Goal: Information Seeking & Learning: Learn about a topic

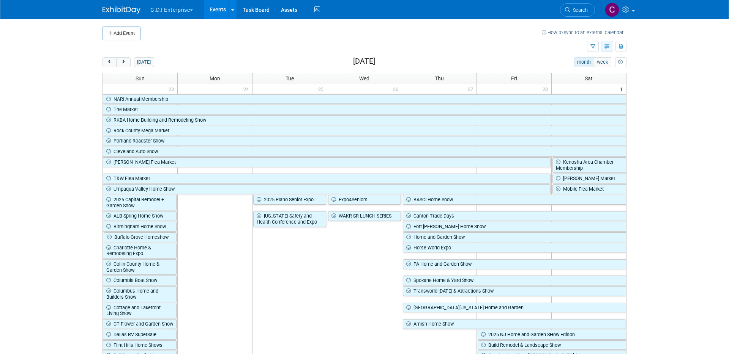
click at [606, 49] on icon "button" at bounding box center [607, 46] width 6 height 5
click at [581, 107] on link "Expert Grid" at bounding box center [575, 108] width 64 height 11
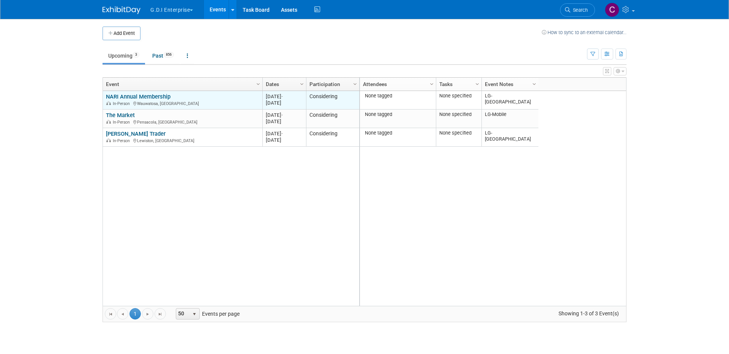
click at [143, 97] on link "NARI Annual Membership" at bounding box center [138, 96] width 65 height 7
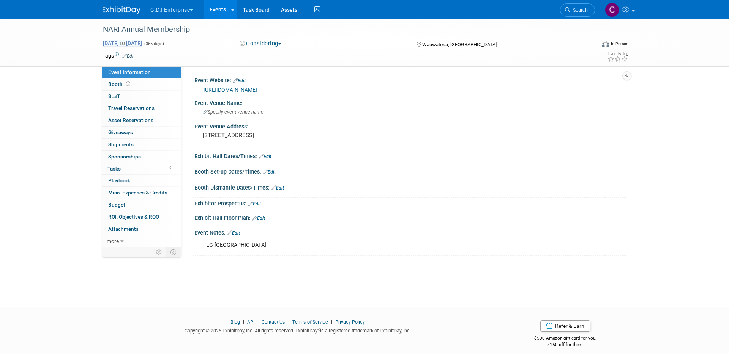
click at [142, 44] on span "Feb 1, 2025 to Jan 31, 2026" at bounding box center [122, 43] width 40 height 7
select select "1"
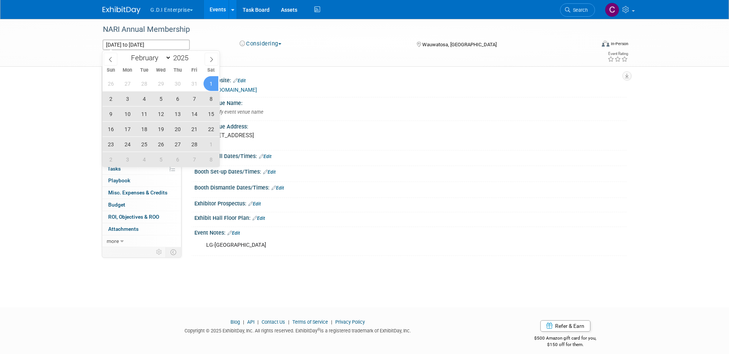
click at [126, 98] on span "3" at bounding box center [127, 98] width 15 height 15
type input "Feb 3, 2025"
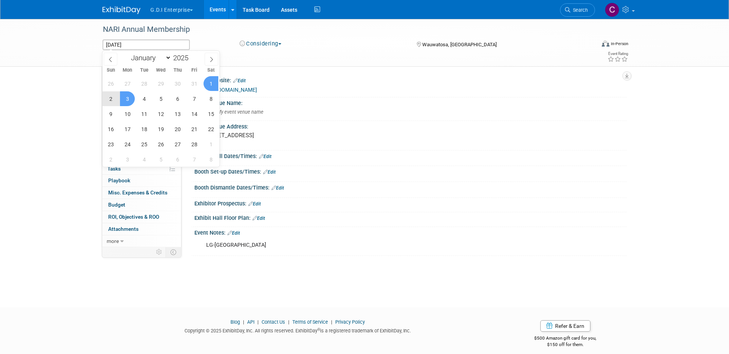
click at [210, 82] on span "1" at bounding box center [210, 83] width 15 height 15
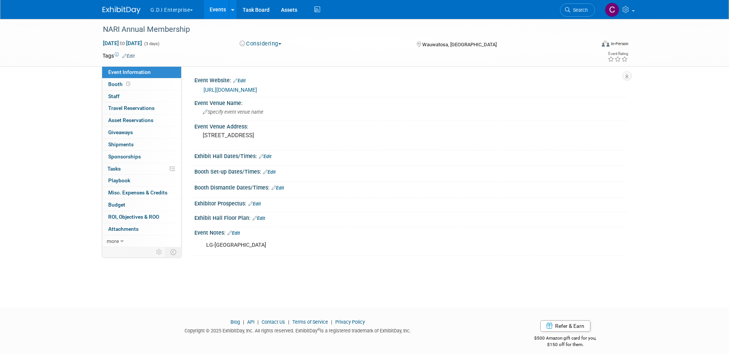
click at [214, 6] on link "Events" at bounding box center [218, 9] width 28 height 19
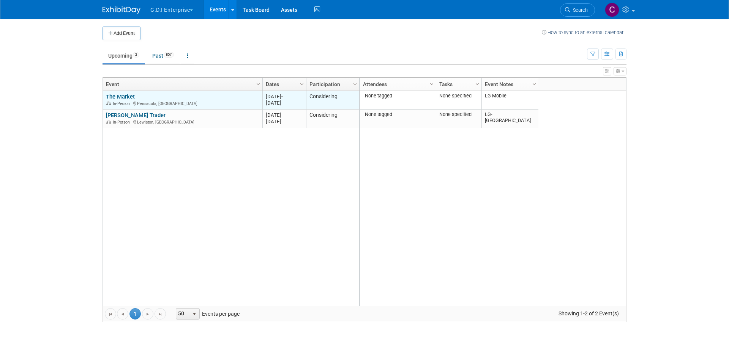
click at [131, 97] on link "The Market" at bounding box center [120, 96] width 29 height 7
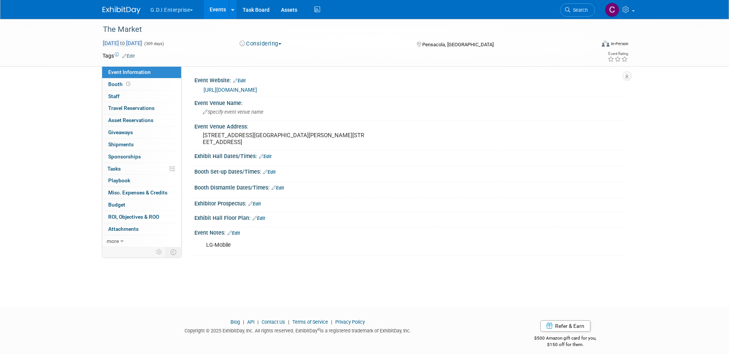
click at [142, 43] on span "Feb 9, 2025 to Dec 14, 2025" at bounding box center [122, 43] width 40 height 7
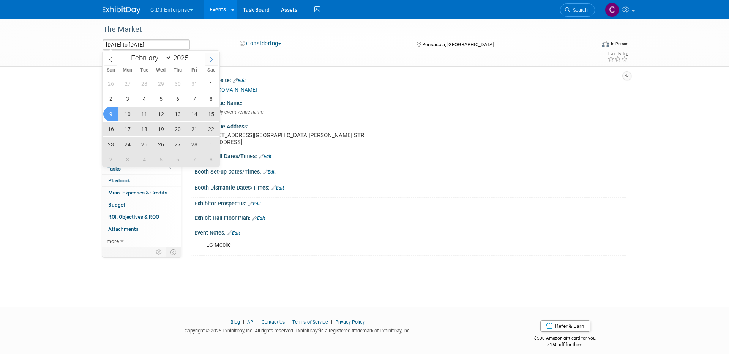
click at [210, 60] on icon at bounding box center [211, 59] width 5 height 5
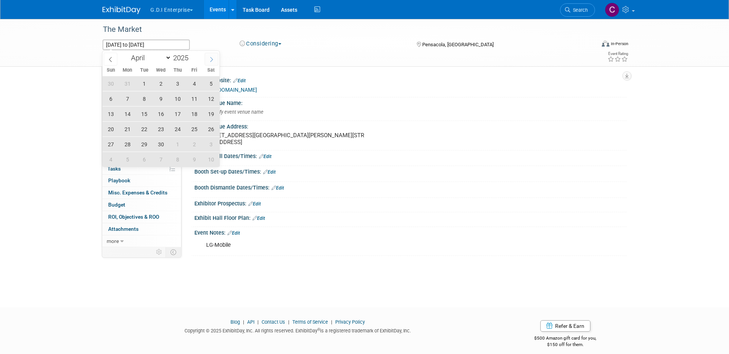
click at [210, 60] on icon at bounding box center [211, 59] width 5 height 5
select select "7"
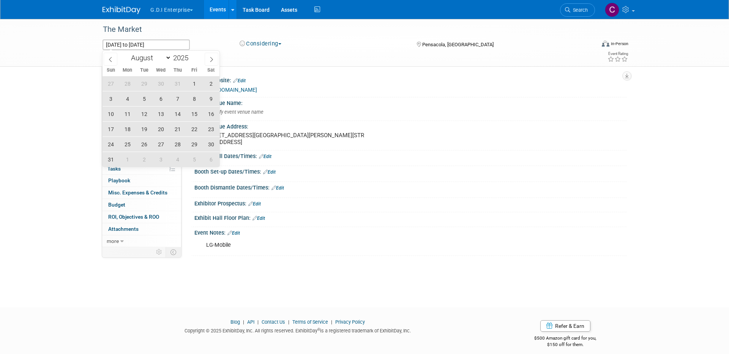
click at [195, 81] on span "1" at bounding box center [194, 83] width 15 height 15
type input "Aug 1, 2025"
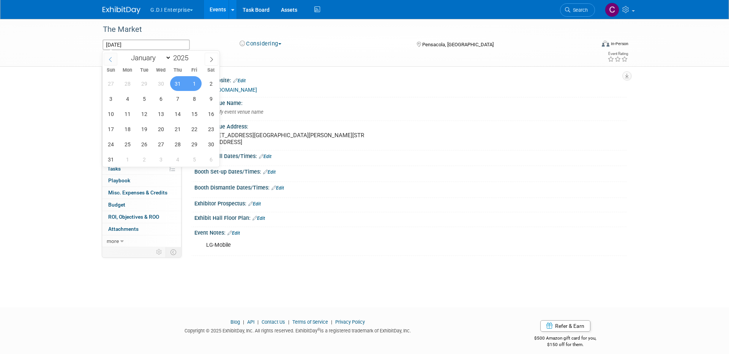
click at [110, 59] on icon at bounding box center [110, 59] width 5 height 5
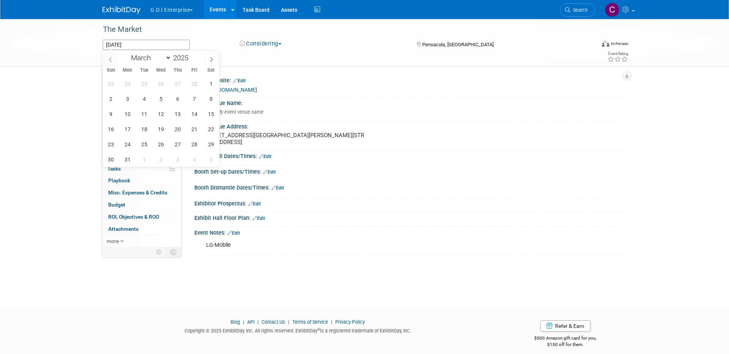
click at [110, 59] on icon at bounding box center [110, 59] width 5 height 5
select select "1"
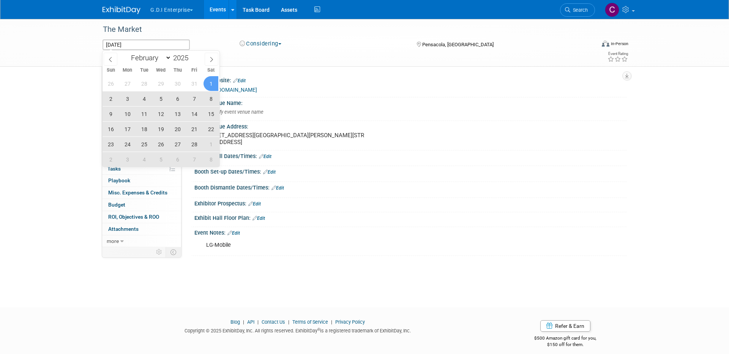
click at [210, 82] on span "1" at bounding box center [210, 83] width 15 height 15
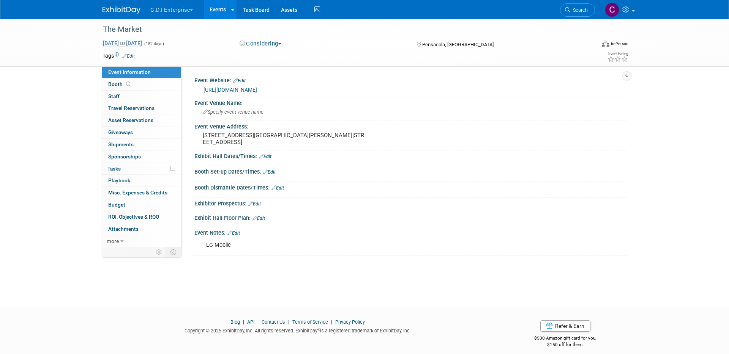
click at [142, 45] on span "Feb 1, 2025 to Aug 1, 2025" at bounding box center [122, 43] width 40 height 7
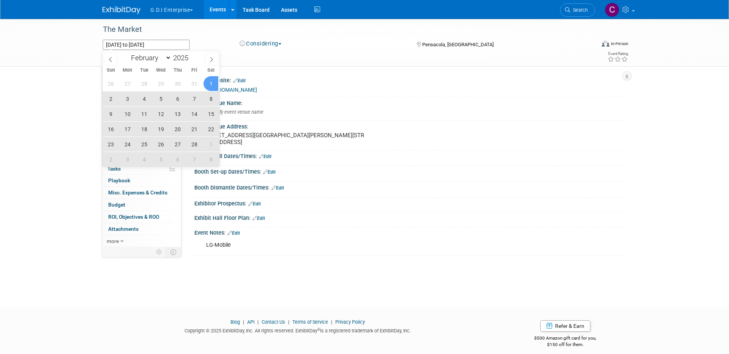
click at [211, 83] on span "1" at bounding box center [210, 83] width 15 height 15
type input "[DATE]"
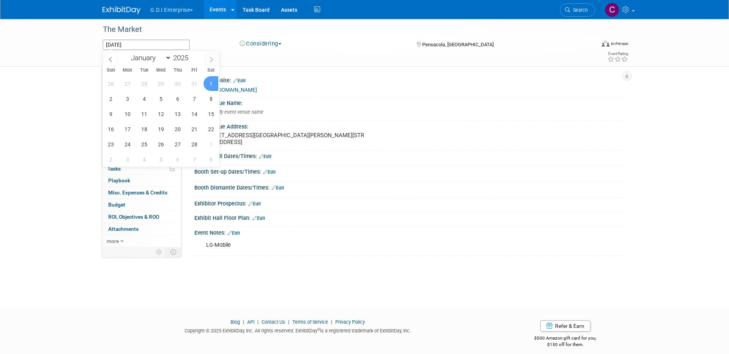
click at [212, 60] on icon at bounding box center [211, 59] width 5 height 5
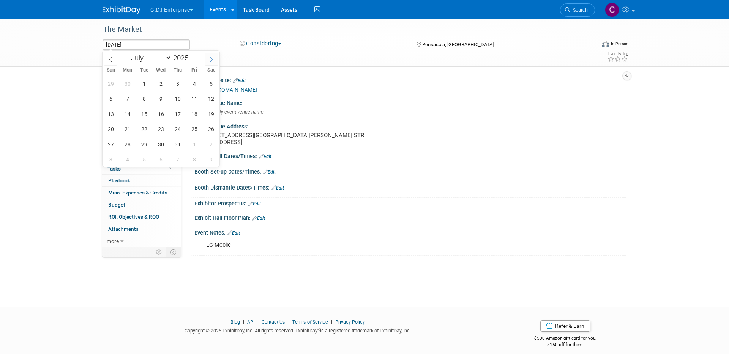
click at [212, 60] on icon at bounding box center [211, 59] width 5 height 5
select select "8"
click at [129, 82] on span "1" at bounding box center [127, 83] width 15 height 15
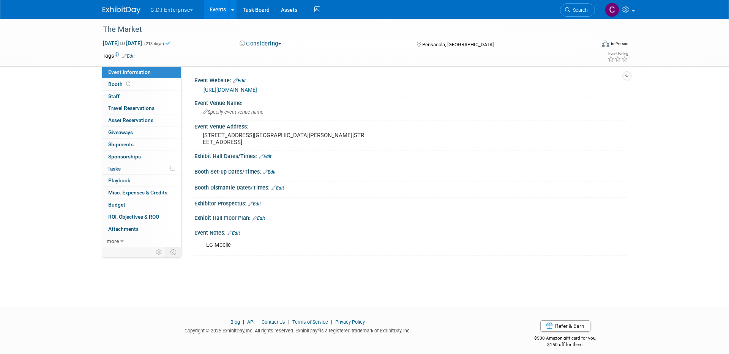
click at [216, 9] on link "Events" at bounding box center [218, 9] width 28 height 19
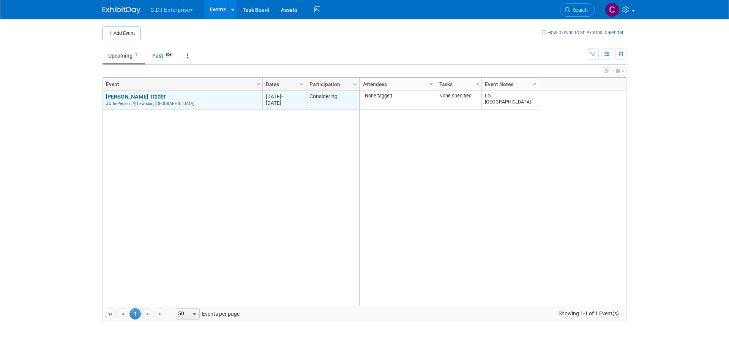
click at [138, 96] on link "[PERSON_NAME] Trader" at bounding box center [136, 96] width 60 height 7
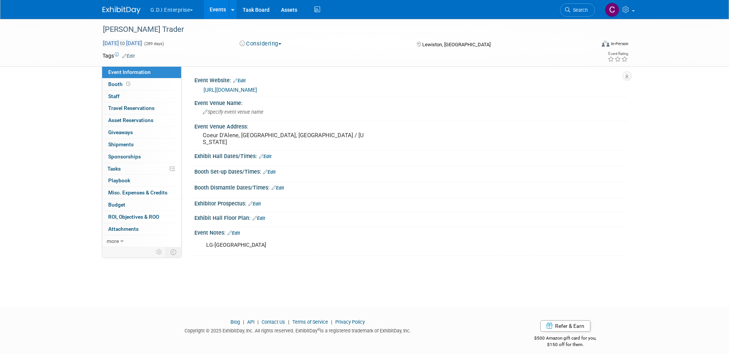
click at [142, 44] on span "Mar 8, 2025 to Dec 21, 2025" at bounding box center [122, 43] width 40 height 7
select select "2"
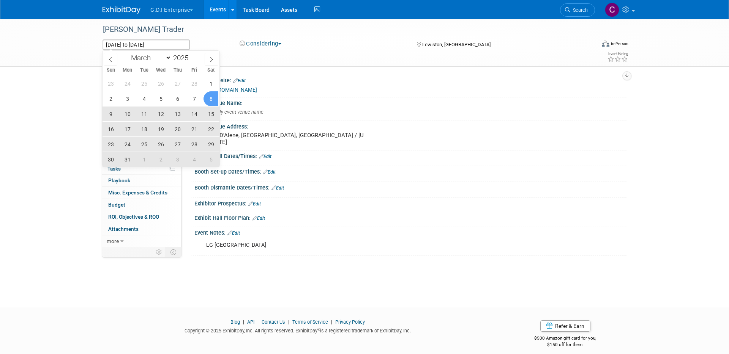
click at [208, 100] on span "8" at bounding box center [210, 98] width 15 height 15
type input "Mar 8, 2025"
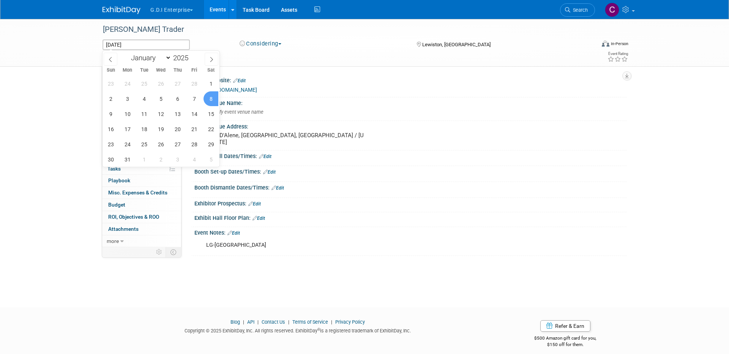
click at [208, 100] on span "8" at bounding box center [210, 98] width 15 height 15
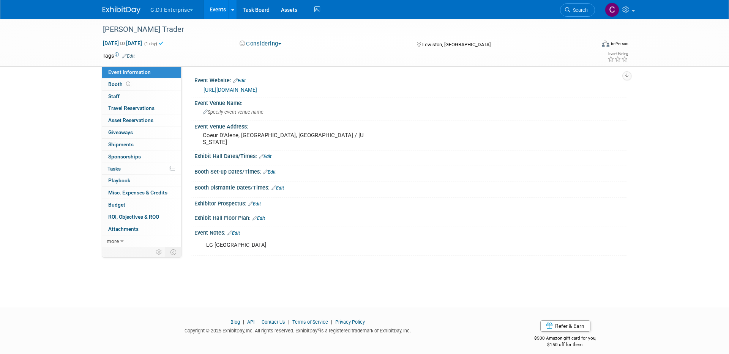
click at [215, 8] on link "Events" at bounding box center [218, 9] width 28 height 19
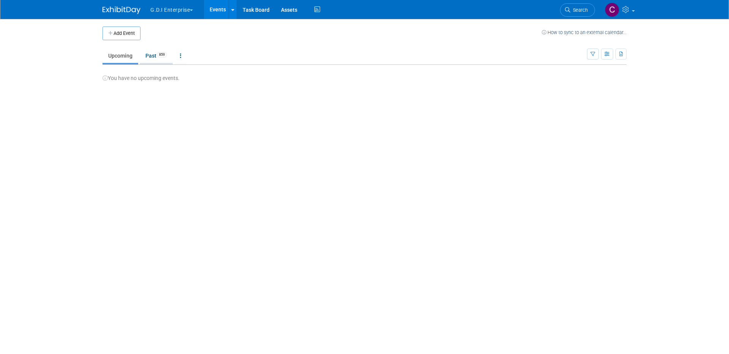
click at [149, 52] on link "Past 859" at bounding box center [156, 56] width 33 height 14
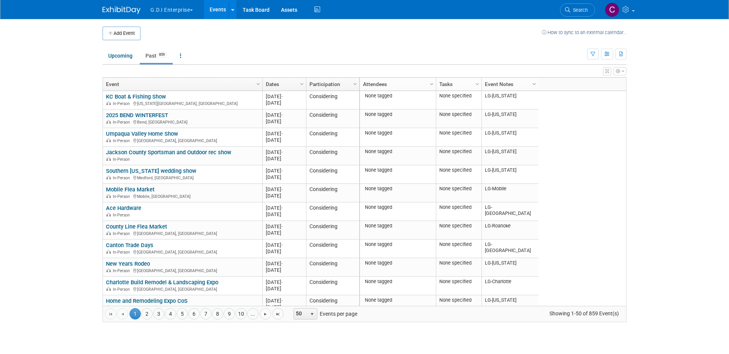
click at [193, 11] on span "button" at bounding box center [191, 10] width 3 height 2
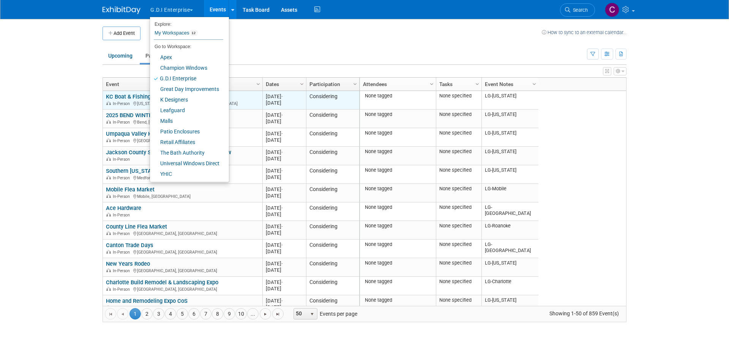
click at [121, 96] on link "KC Boat & Fishing Show" at bounding box center [136, 96] width 60 height 7
